Goal: Transaction & Acquisition: Purchase product/service

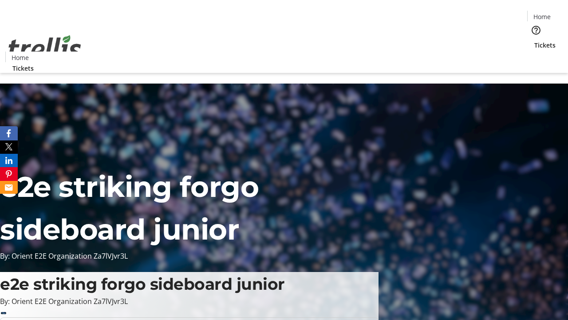
click at [535, 40] on span "Tickets" at bounding box center [545, 44] width 21 height 9
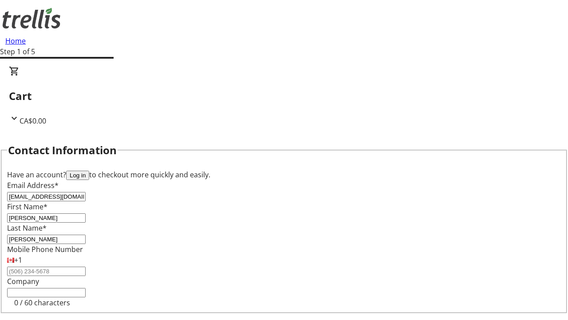
type input "[PERSON_NAME]"
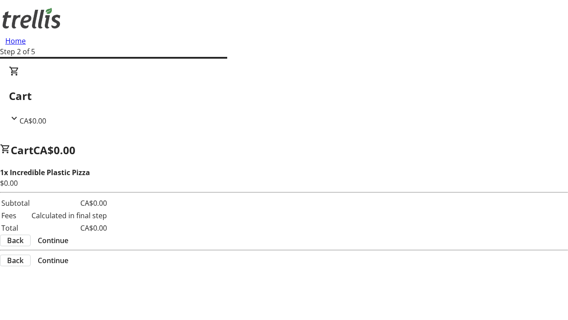
click at [68, 235] on span "Continue" at bounding box center [53, 240] width 31 height 11
